Goal: Task Accomplishment & Management: Manage account settings

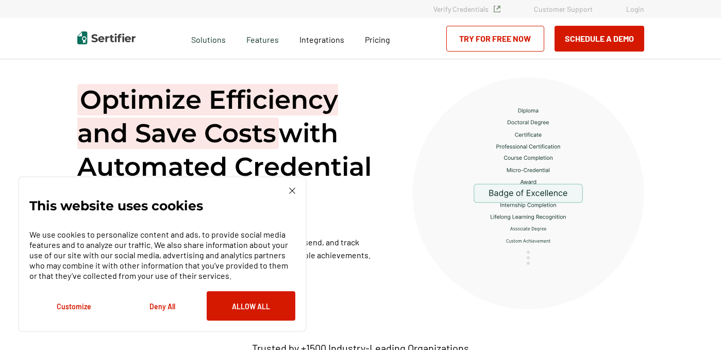
click at [630, 11] on link "Login" at bounding box center [635, 9] width 18 height 9
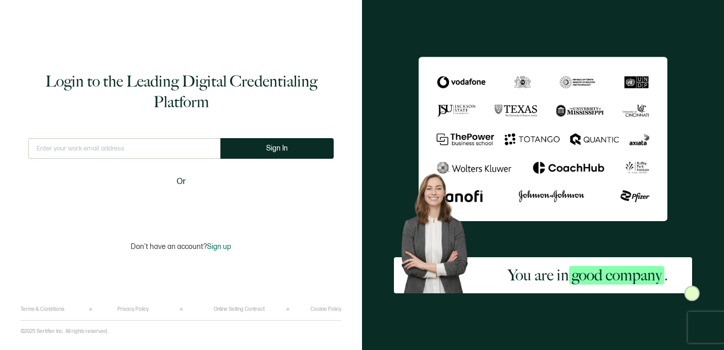
click at [100, 225] on div "Login to the Leading Digital Credentialing Platform This doesn't look like a va…" at bounding box center [181, 160] width 321 height 291
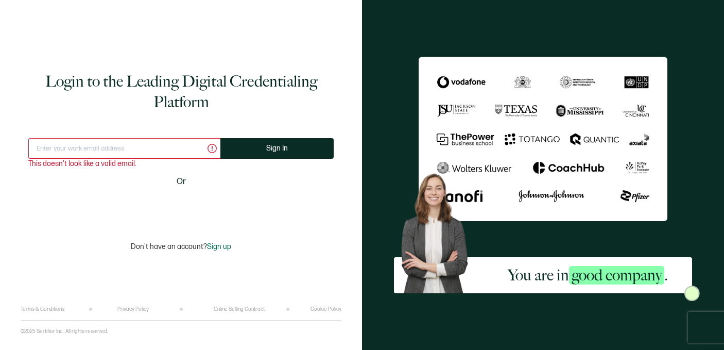
click at [132, 151] on input "text" at bounding box center [124, 148] width 192 height 21
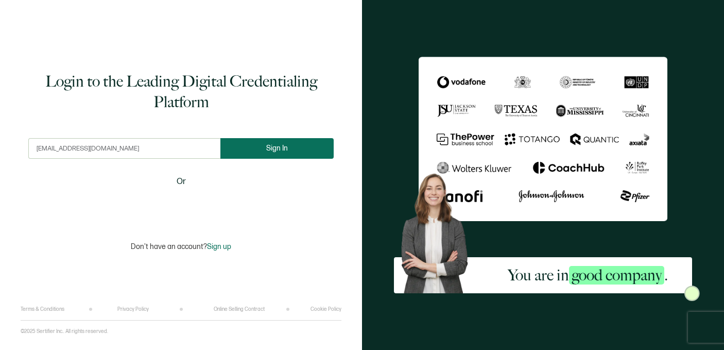
type input "team@umo.design"
click at [265, 140] on button "Sign In" at bounding box center [276, 148] width 113 height 21
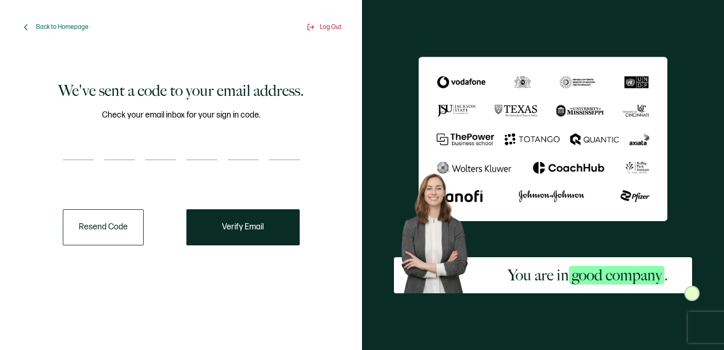
click at [81, 149] on input "number" at bounding box center [78, 150] width 31 height 21
type input "9"
type input "1"
type input "5"
type input "2"
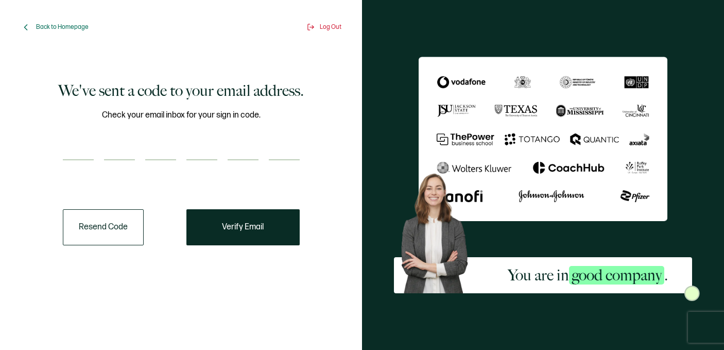
type input "1"
type input "2"
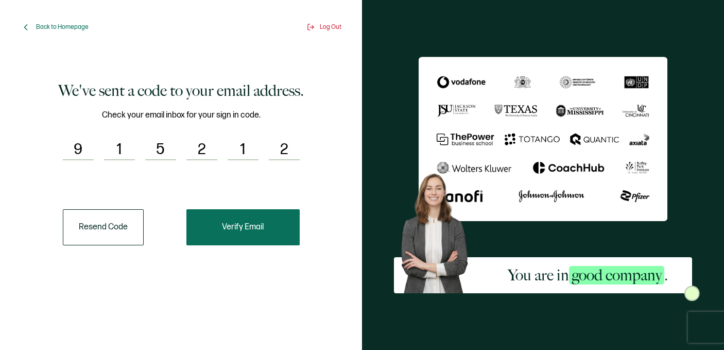
click at [249, 234] on button "Verify Email" at bounding box center [242, 227] width 113 height 36
